Goal: Information Seeking & Learning: Check status

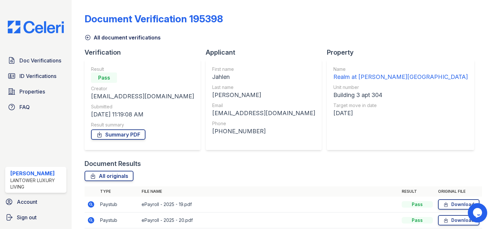
scroll to position [43, 0]
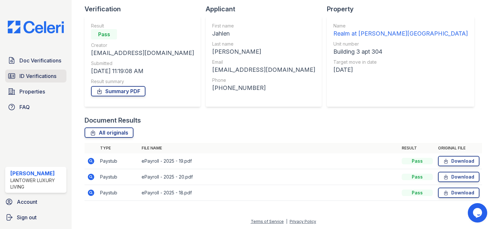
click at [41, 81] on link "ID Verifications" at bounding box center [35, 76] width 61 height 13
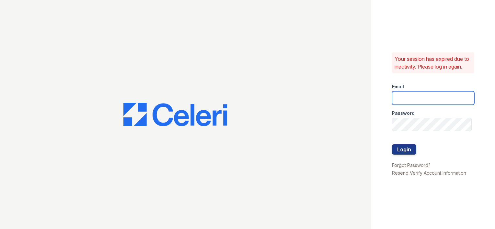
type input "[EMAIL_ADDRESS][DOMAIN_NAME]"
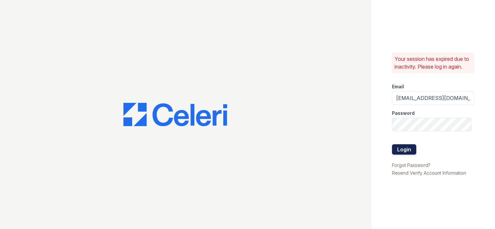
click at [403, 150] on button "Login" at bounding box center [404, 150] width 24 height 10
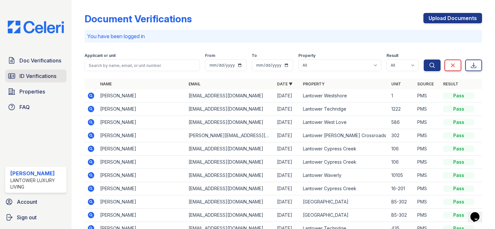
click at [49, 80] on span "ID Verifications" at bounding box center [37, 76] width 37 height 8
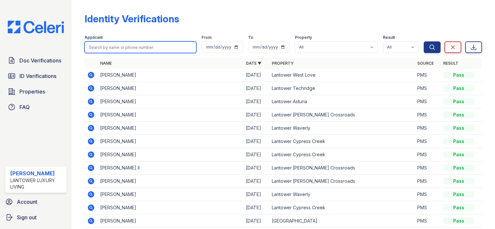
click at [121, 53] on input "search" at bounding box center [141, 47] width 112 height 12
type input "gamonal"
click at [424, 41] on button "Search" at bounding box center [432, 47] width 17 height 12
